Goal: Information Seeking & Learning: Learn about a topic

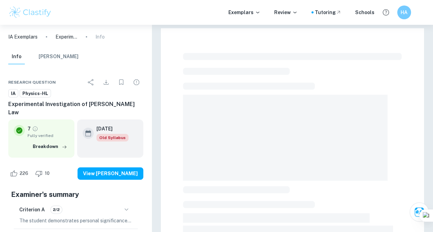
click at [37, 14] on img at bounding box center [30, 13] width 44 height 14
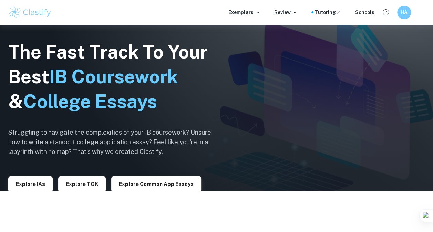
scroll to position [43, 0]
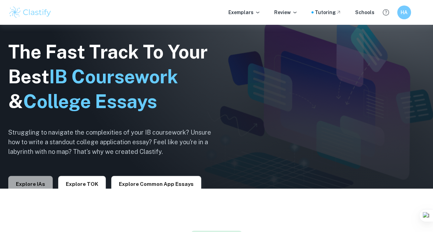
click at [37, 180] on button "Explore IAs" at bounding box center [30, 184] width 44 height 17
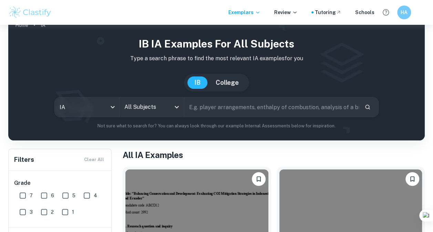
scroll to position [17, 0]
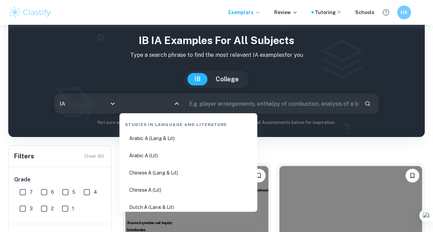
click at [148, 100] on input "All Subjects" at bounding box center [147, 103] width 48 height 13
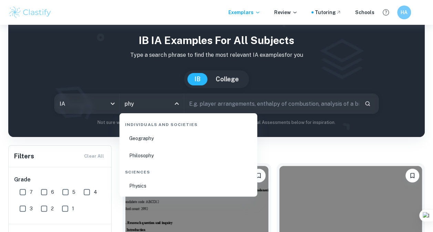
type input "phys"
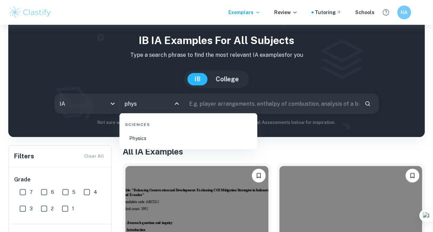
click at [156, 132] on li "Physics" at bounding box center [188, 138] width 132 height 16
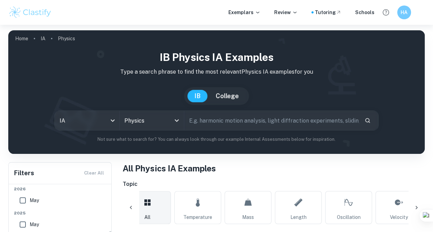
scroll to position [196, 0]
click at [231, 120] on input "text" at bounding box center [271, 120] width 175 height 19
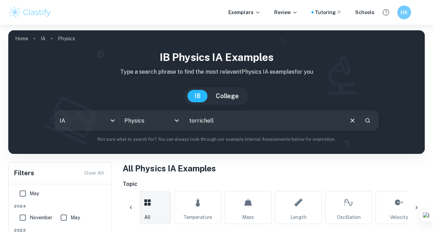
type input "torrichell"
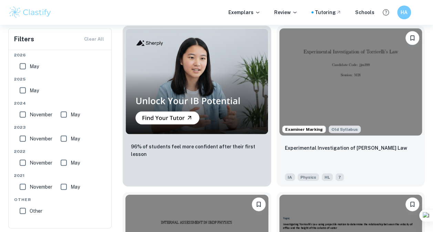
scroll to position [705, 0]
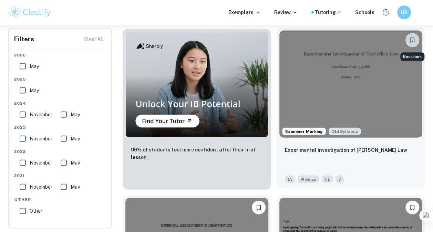
click at [412, 39] on icon "Bookmark" at bounding box center [412, 40] width 7 height 7
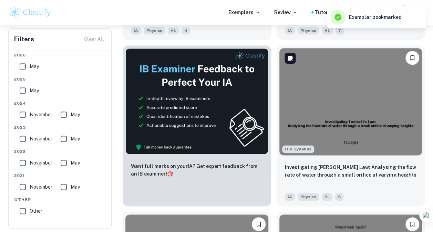
scroll to position [346, 0]
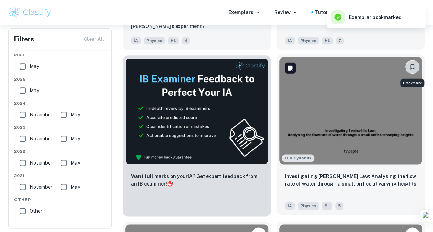
click at [408, 61] on button "Bookmark" at bounding box center [412, 67] width 14 height 14
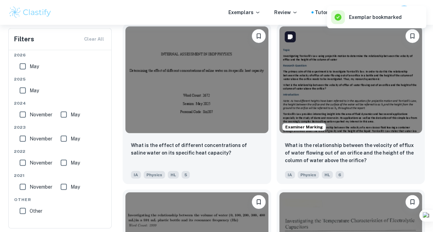
scroll to position [877, 0]
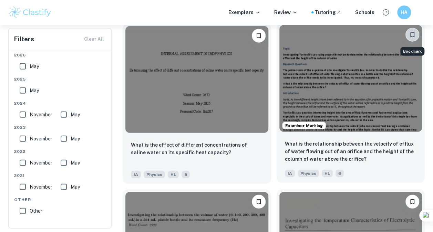
click at [413, 35] on icon "Bookmark" at bounding box center [412, 34] width 7 height 7
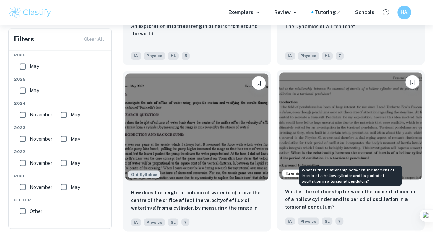
scroll to position [1827, 0]
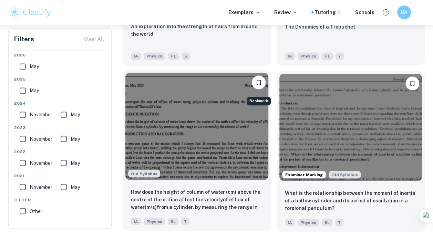
click at [256, 83] on icon "Bookmark" at bounding box center [258, 82] width 7 height 7
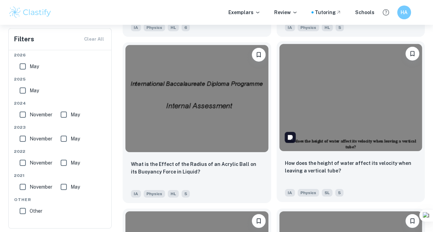
scroll to position [3683, 0]
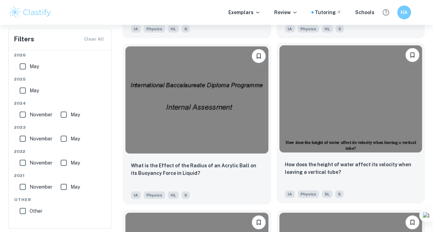
click at [411, 59] on icon "Bookmark" at bounding box center [412, 55] width 7 height 7
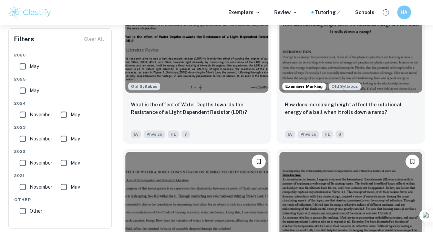
scroll to position [8492, 0]
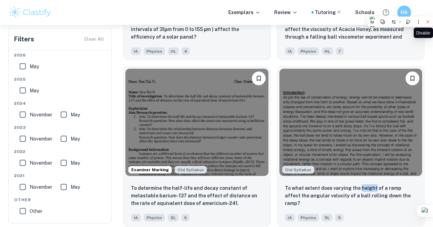
click at [426, 19] on icon at bounding box center [427, 21] width 5 height 5
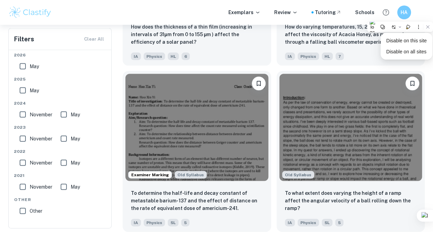
click at [296, 4] on div "Exemplars Review Tutoring Schools HA" at bounding box center [216, 12] width 433 height 25
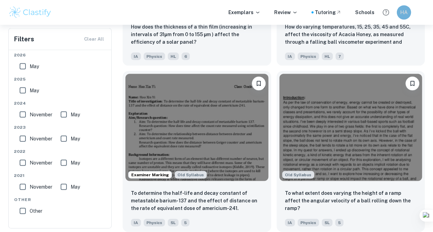
click at [402, 10] on h6 "HA" at bounding box center [403, 13] width 8 height 8
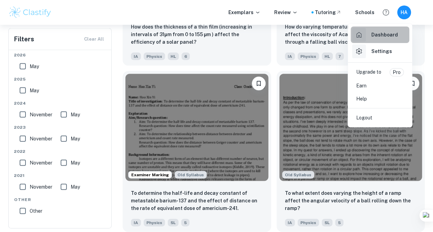
click at [379, 37] on h6 "Dashboard" at bounding box center [384, 35] width 27 height 8
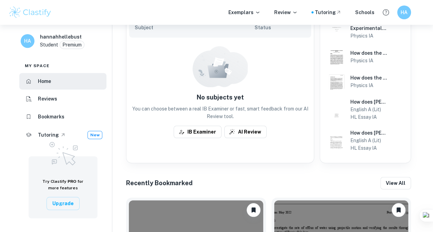
scroll to position [180, 0]
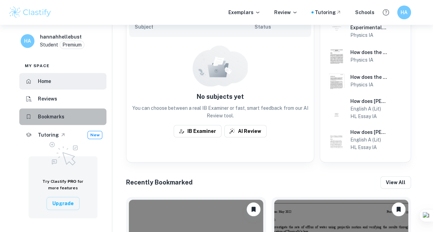
click at [59, 118] on h6 "Bookmarks" at bounding box center [51, 117] width 27 height 8
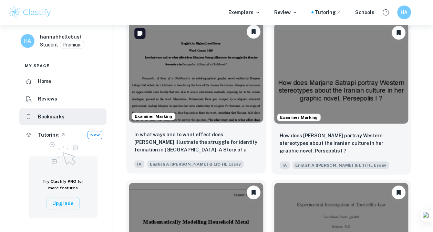
scroll to position [43, 0]
click at [255, 31] on icon "Unbookmark" at bounding box center [253, 32] width 4 height 5
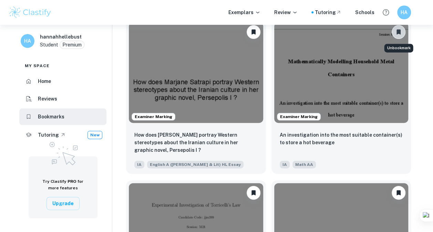
click at [398, 32] on icon "Unbookmark" at bounding box center [398, 32] width 4 height 5
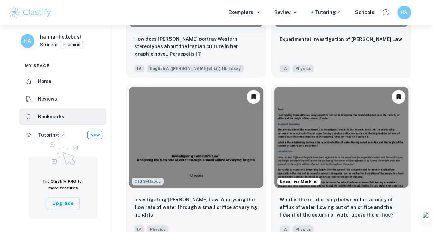
scroll to position [0, 0]
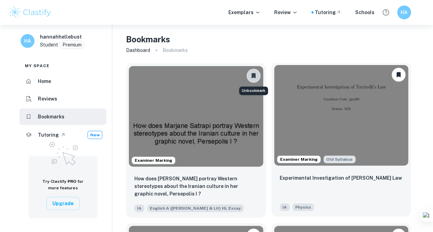
click at [253, 73] on icon "Unbookmark" at bounding box center [253, 75] width 4 height 5
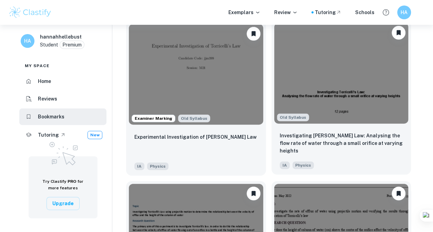
scroll to position [41, 0]
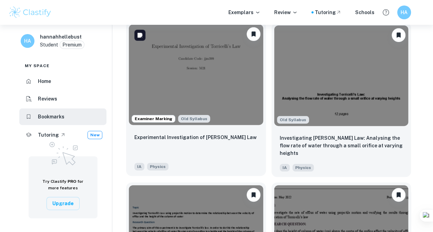
click at [184, 124] on img at bounding box center [196, 74] width 134 height 101
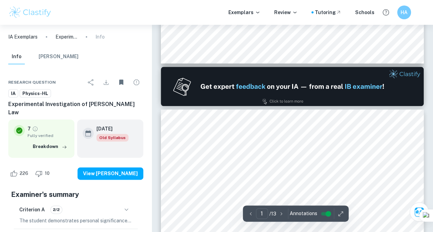
type input "2"
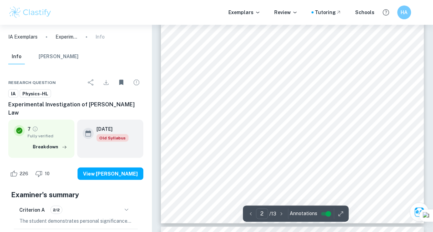
scroll to position [605, 0]
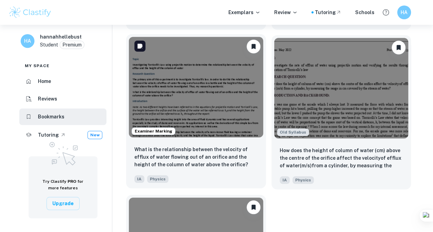
scroll to position [187, 0]
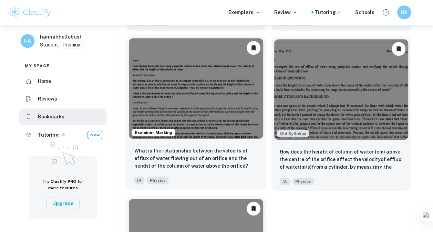
click at [179, 164] on p "What is the relationship between the velocity of efflux of water flowing out of…" at bounding box center [195, 158] width 123 height 23
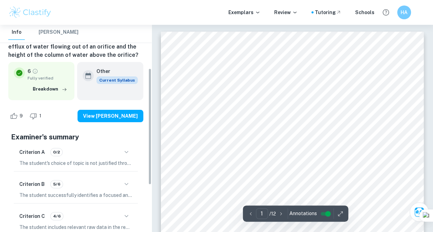
scroll to position [79, 0]
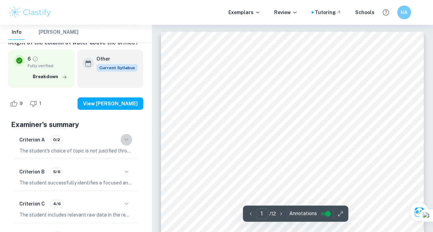
click at [126, 139] on icon "button" at bounding box center [126, 140] width 8 height 8
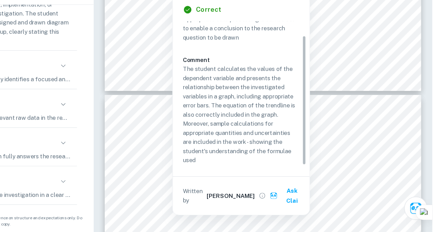
scroll to position [14, 0]
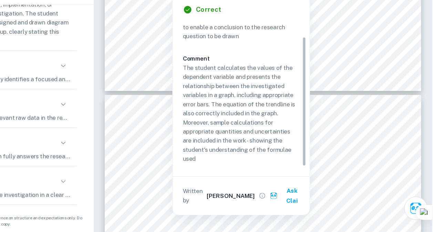
drag, startPoint x: 326, startPoint y: 128, endPoint x: 333, endPoint y: 152, distance: 24.4
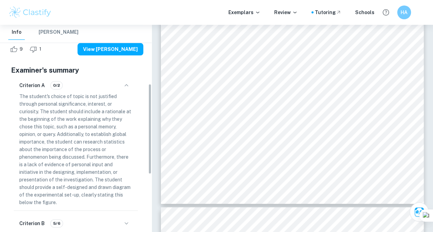
scroll to position [134, 0]
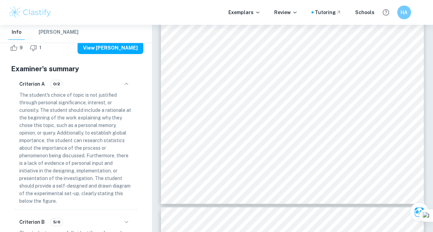
click at [125, 82] on icon "button" at bounding box center [126, 84] width 8 height 8
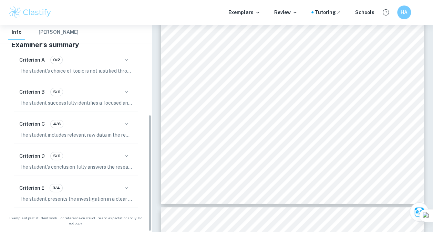
scroll to position [159, 0]
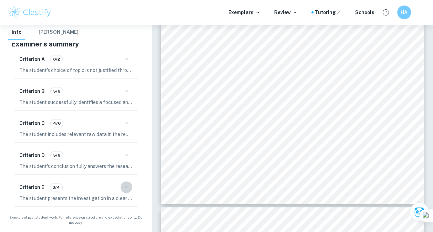
click at [123, 184] on icon "button" at bounding box center [126, 187] width 8 height 8
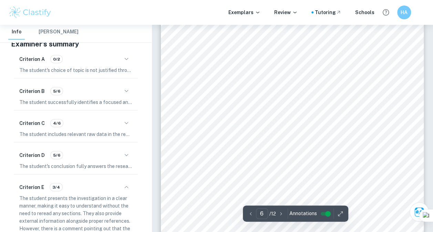
scroll to position [2071, 0]
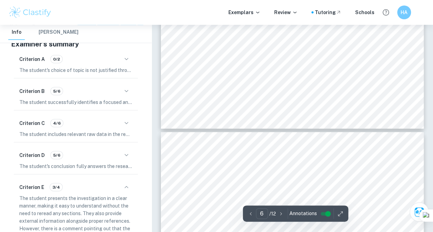
type input "7"
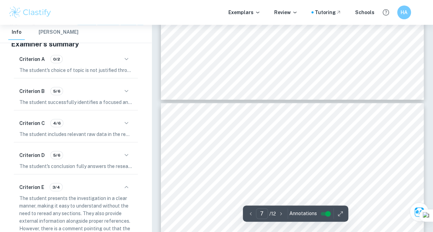
scroll to position [2237, 0]
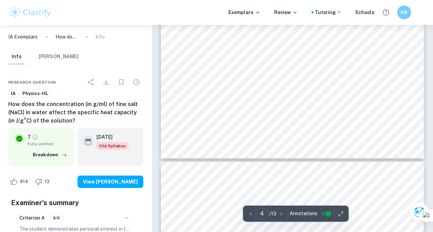
scroll to position [1116, 0]
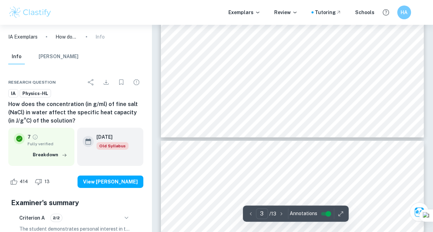
type input "4"
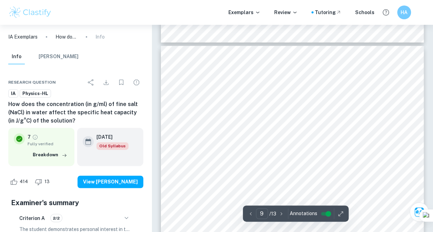
scroll to position [3031, 0]
